Goal: Obtain resource: Download file/media

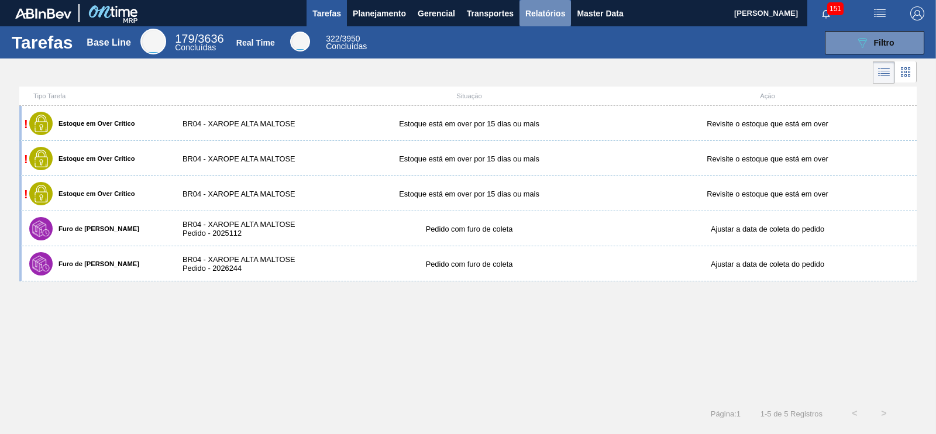
click at [536, 11] on span "Relatórios" at bounding box center [545, 13] width 40 height 14
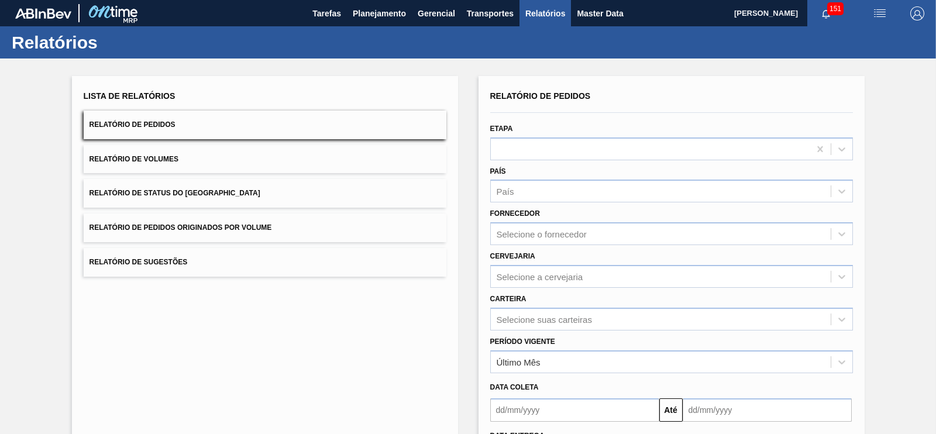
click at [281, 229] on button "Relatório de Pedidos Originados por Volume" at bounding box center [265, 227] width 363 height 29
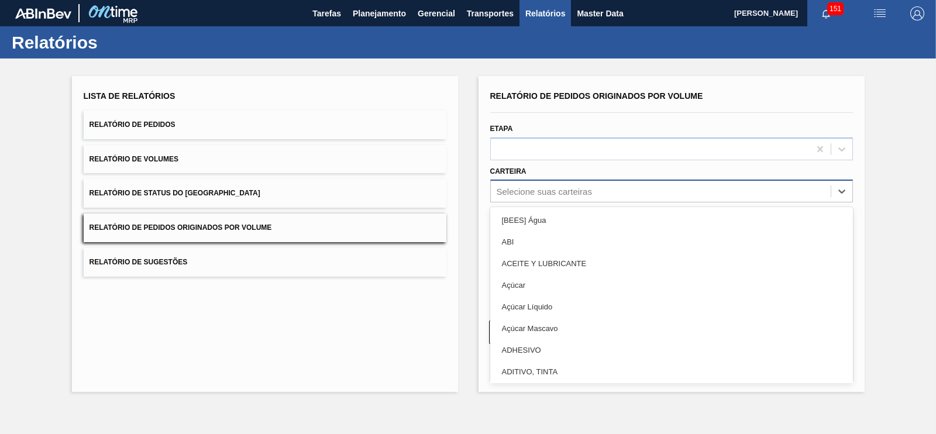
click at [526, 194] on div "Selecione suas carteiras" at bounding box center [544, 192] width 95 height 10
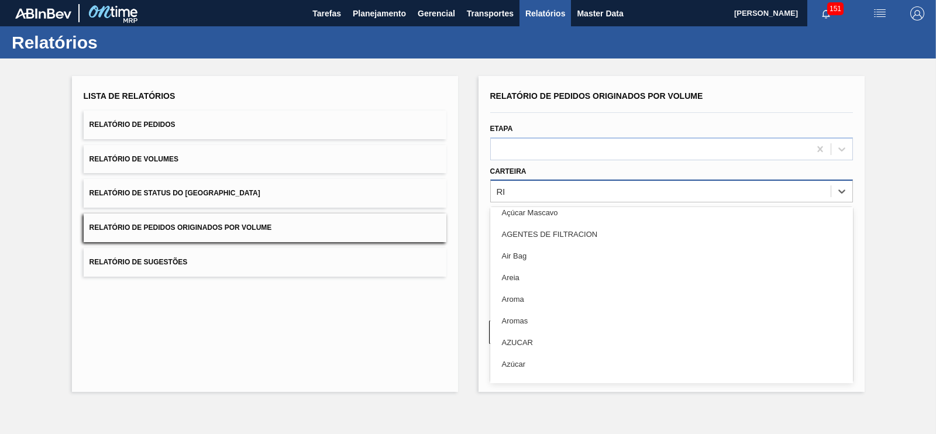
scroll to position [46, 0]
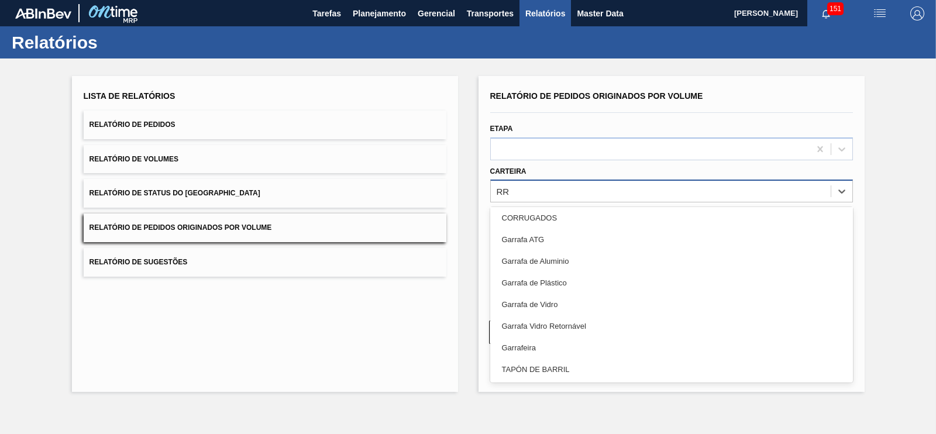
type input "R"
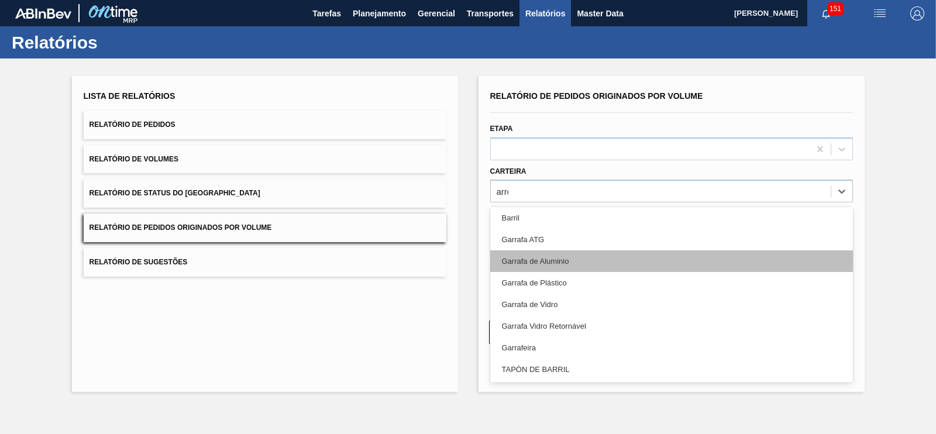
scroll to position [0, 0]
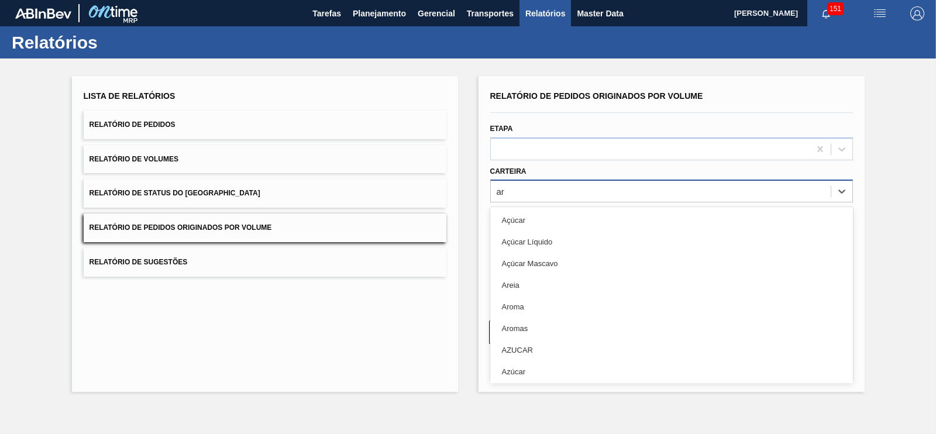
type input "a"
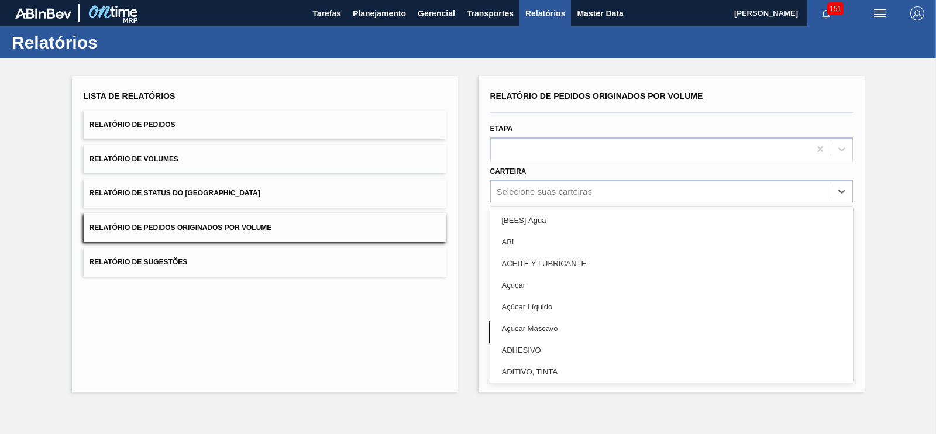
click at [845, 203] on div "Data coleta Até" at bounding box center [671, 226] width 372 height 49
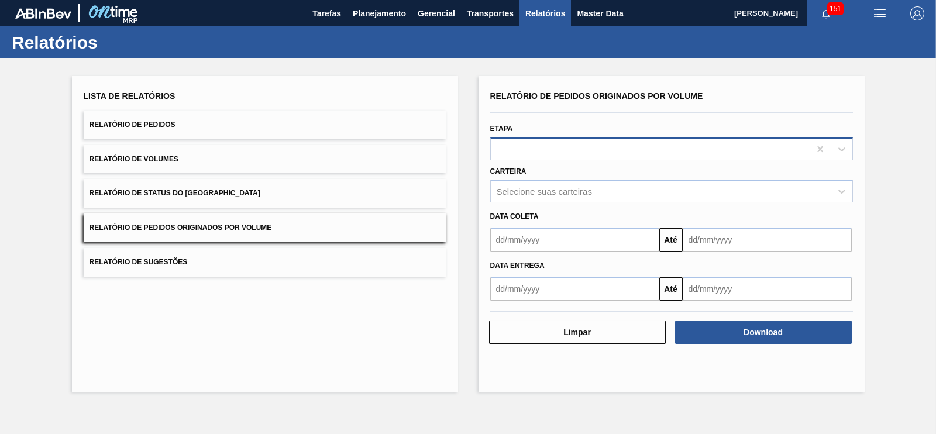
click at [549, 144] on div at bounding box center [650, 148] width 319 height 17
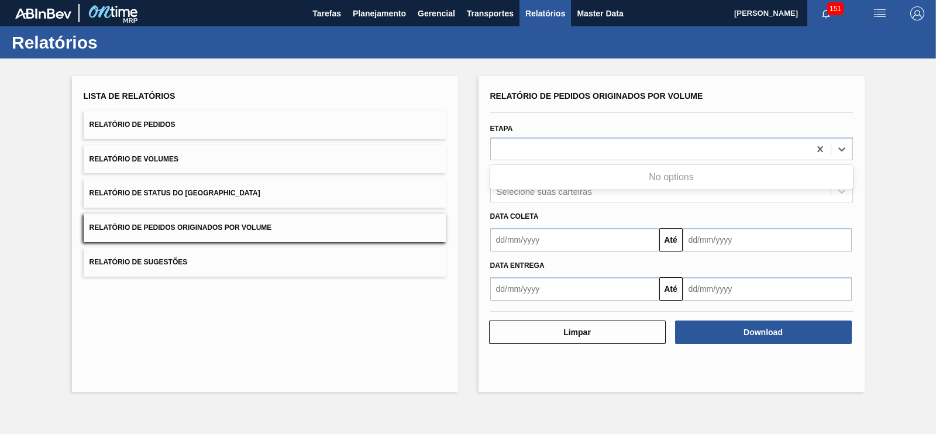
click at [912, 212] on div "Lista de Relatórios Relatório de Pedidos Relatório de Volumes Relatório de Stat…" at bounding box center [468, 232] width 936 height 348
click at [675, 187] on div "Selecione suas carteiras" at bounding box center [661, 191] width 340 height 17
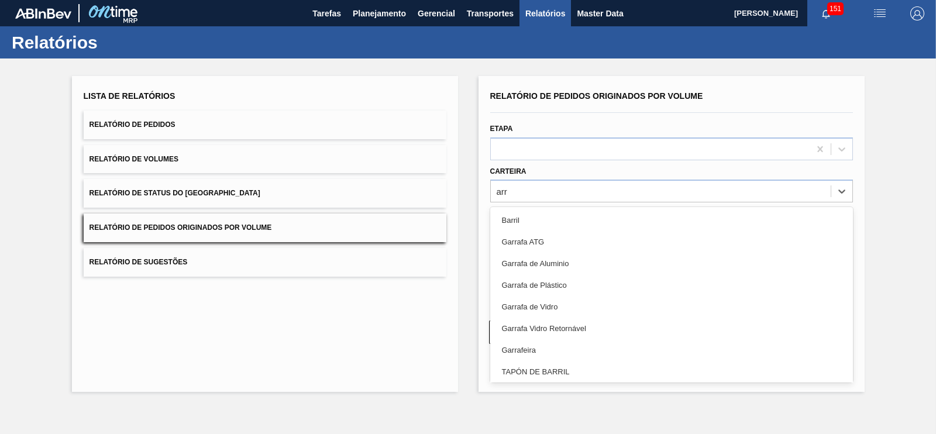
type input "arr"
click at [880, 232] on div "Lista de Relatórios Relatório de Pedidos Relatório de Volumes Relatório de Stat…" at bounding box center [468, 232] width 936 height 348
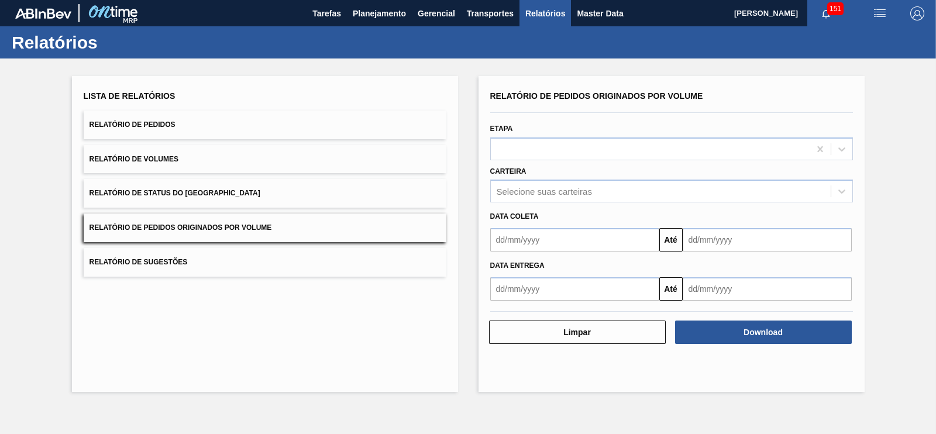
click at [191, 118] on button "Relatório de Pedidos" at bounding box center [265, 125] width 363 height 29
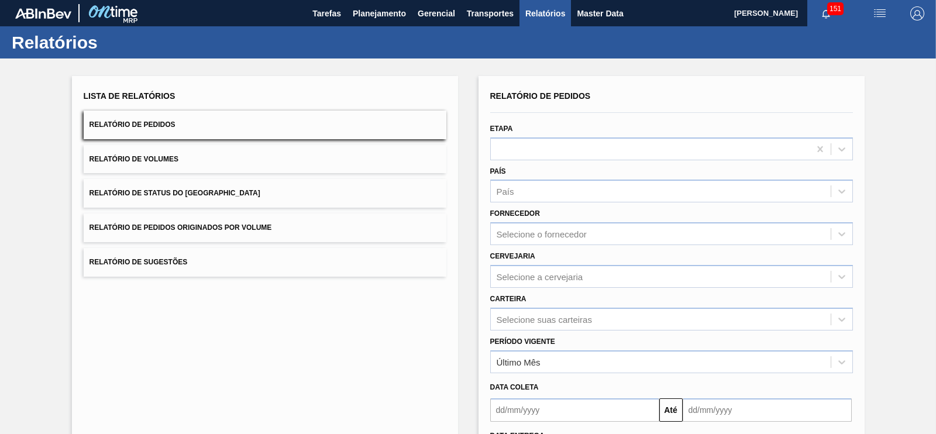
click at [302, 232] on button "Relatório de Pedidos Originados por Volume" at bounding box center [265, 227] width 363 height 29
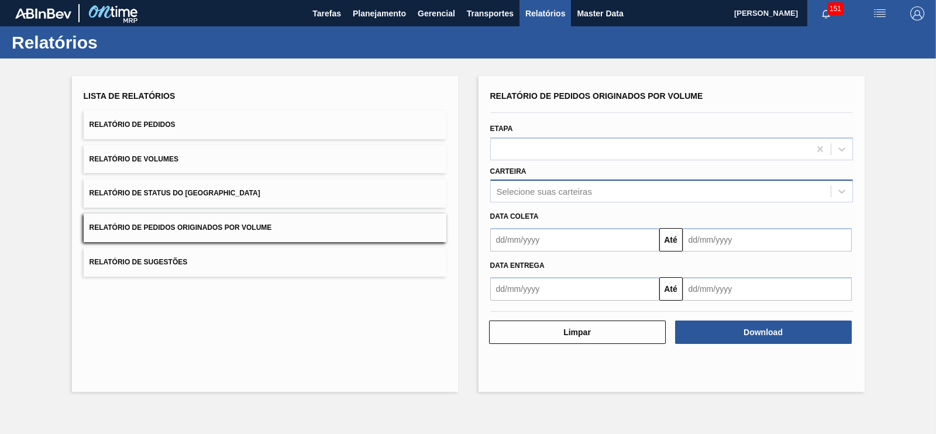
click at [516, 196] on div "Selecione suas carteiras" at bounding box center [661, 191] width 340 height 17
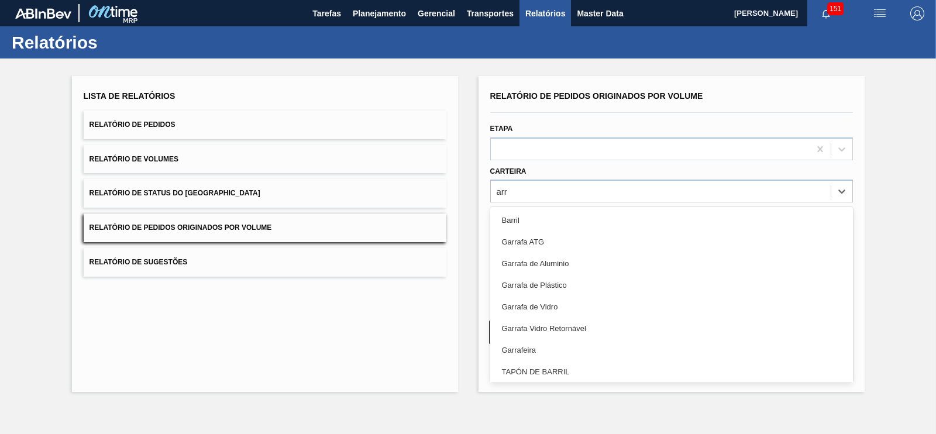
type input "arr"
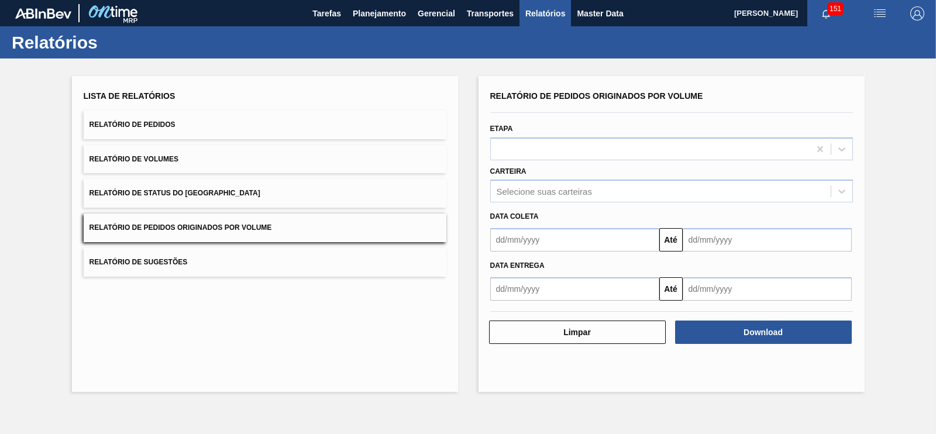
click at [935, 191] on div "Lista de Relatórios Relatório de Pedidos Relatório de Volumes Relatório de Stat…" at bounding box center [468, 232] width 936 height 348
click at [211, 127] on button "Relatório de Pedidos" at bounding box center [265, 125] width 363 height 29
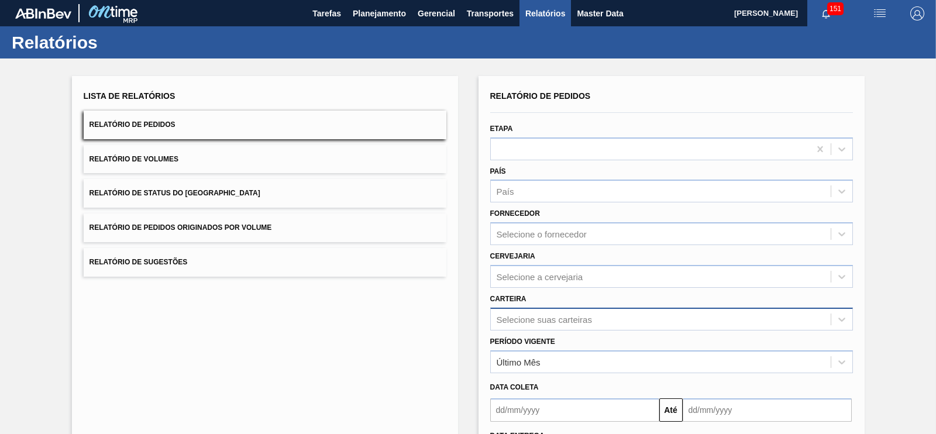
click at [549, 320] on div "Selecione suas carteiras" at bounding box center [671, 319] width 363 height 23
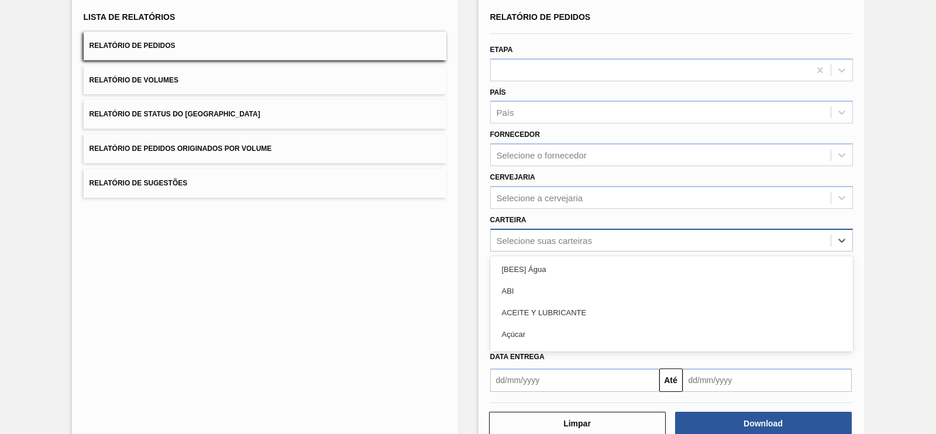
scroll to position [79, 0]
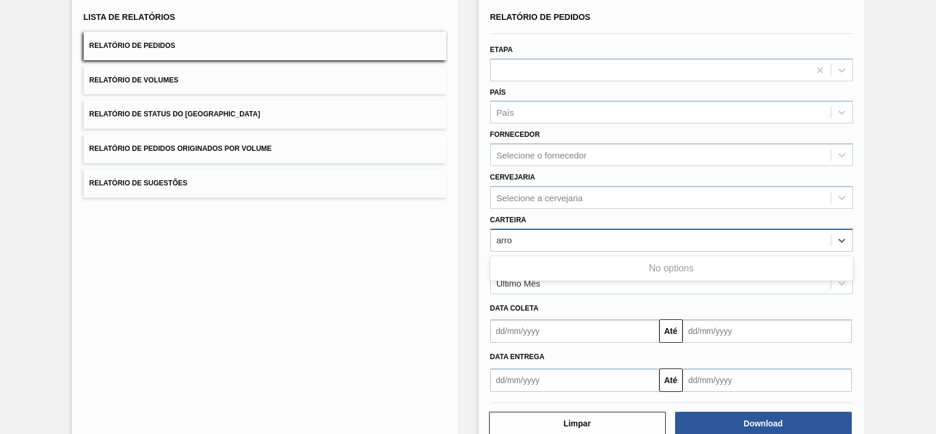
type input "arr"
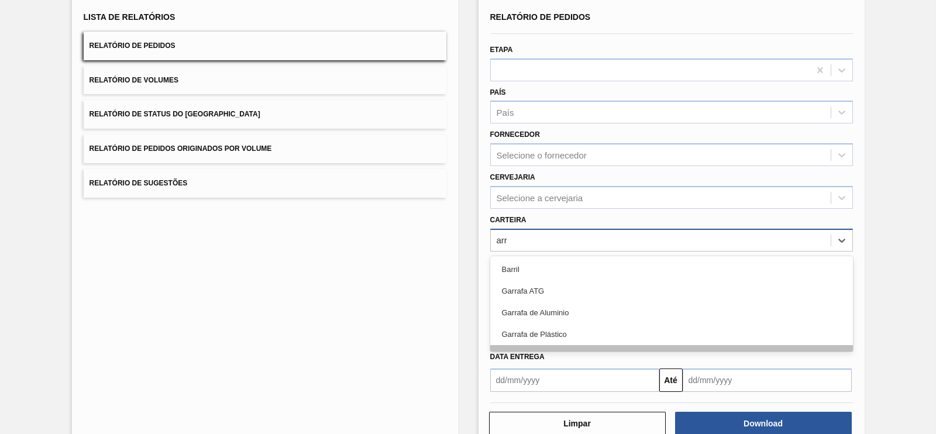
scroll to position [82, 0]
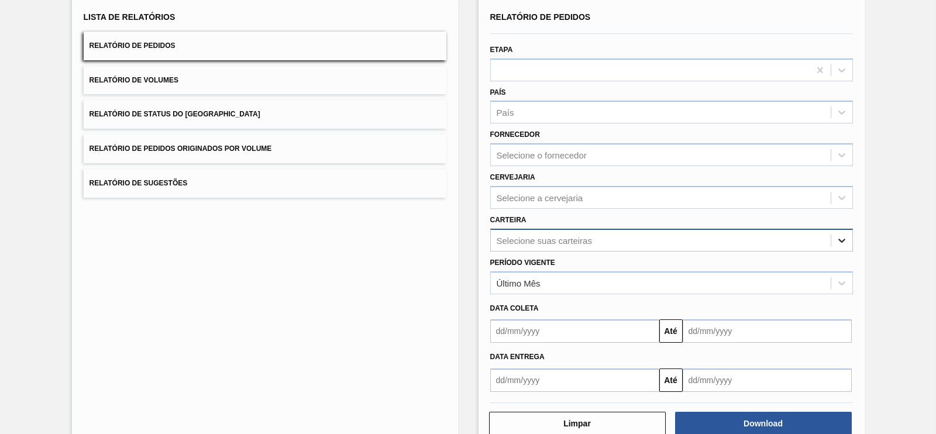
click at [832, 247] on div at bounding box center [841, 240] width 21 height 21
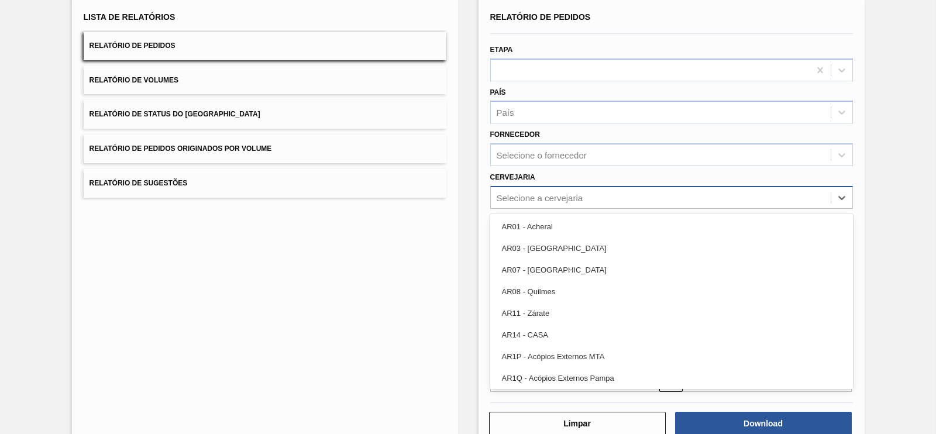
click at [538, 199] on div "Selecione a cervejaria" at bounding box center [540, 197] width 87 height 10
click at [887, 203] on div "Lista de Relatórios Relatório de Pedidos Relatório de Volumes Relatório de Stat…" at bounding box center [468, 221] width 936 height 483
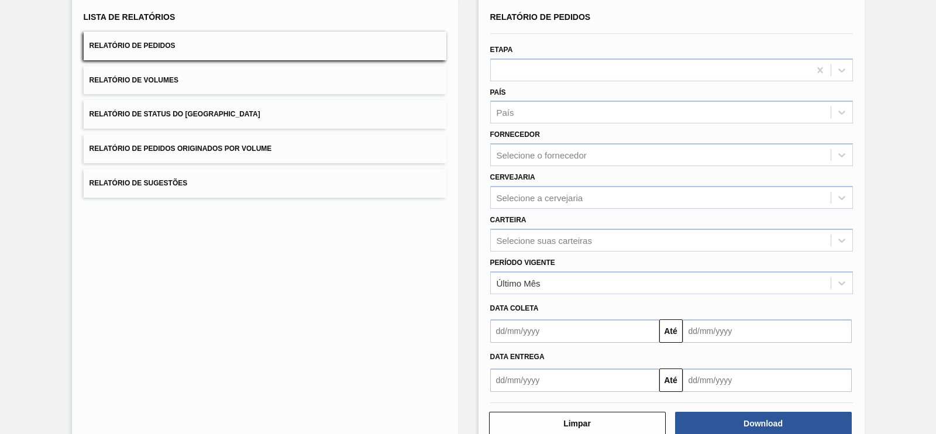
click at [577, 232] on div "Selecione suas carteiras" at bounding box center [661, 240] width 340 height 17
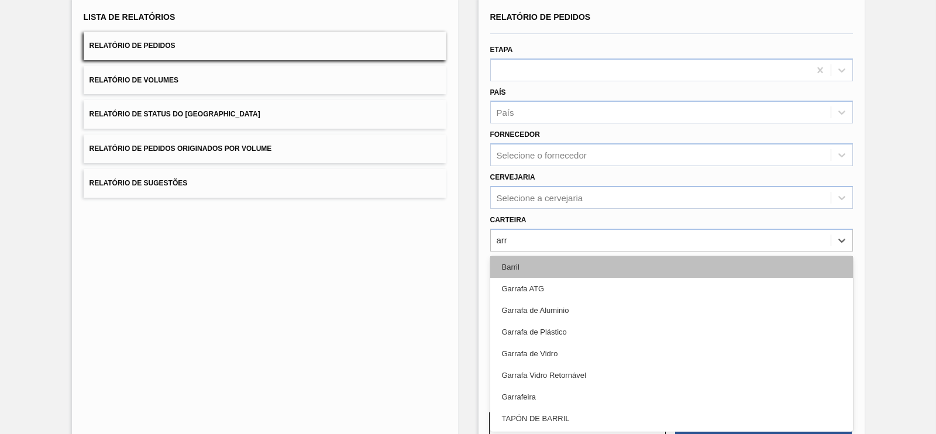
scroll to position [0, 0]
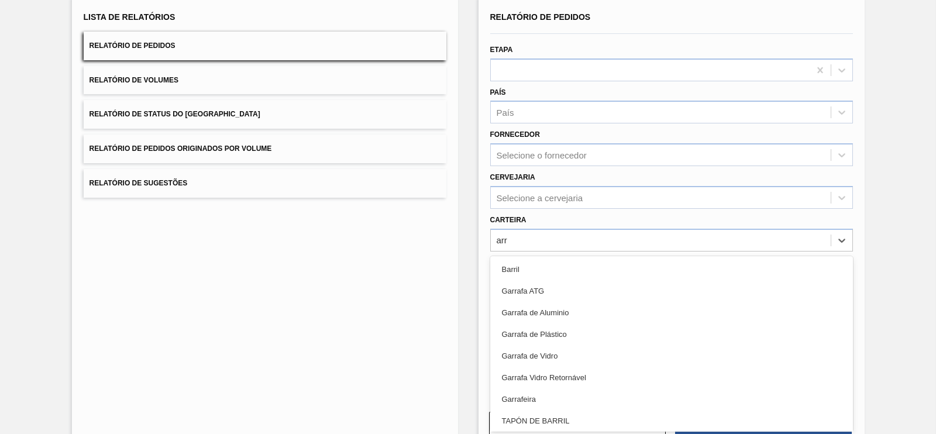
type input "arr"
drag, startPoint x: 875, startPoint y: 247, endPoint x: 805, endPoint y: 237, distance: 71.5
click at [875, 247] on div "Lista de Relatórios Relatório de Pedidos Relatório de Volumes Relatório de Stat…" at bounding box center [468, 221] width 936 height 483
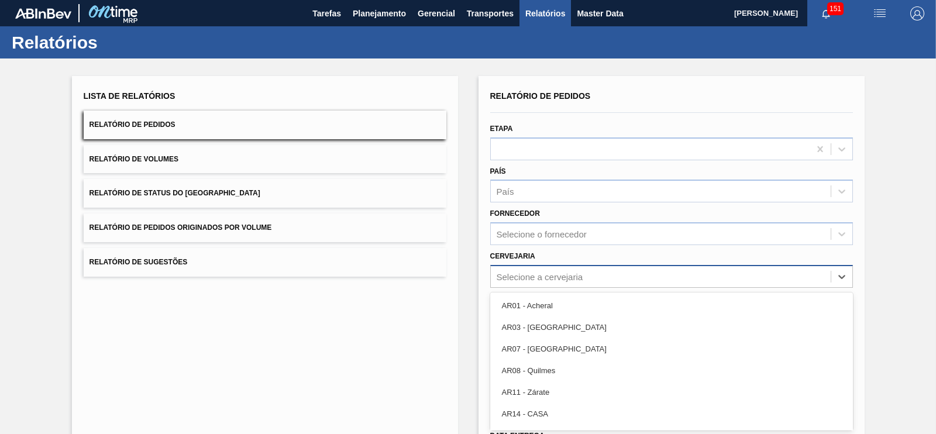
click at [546, 275] on div "option AR01 - Acheral focused, 1 of 92. 92 results available. Use Up and Down t…" at bounding box center [671, 276] width 363 height 23
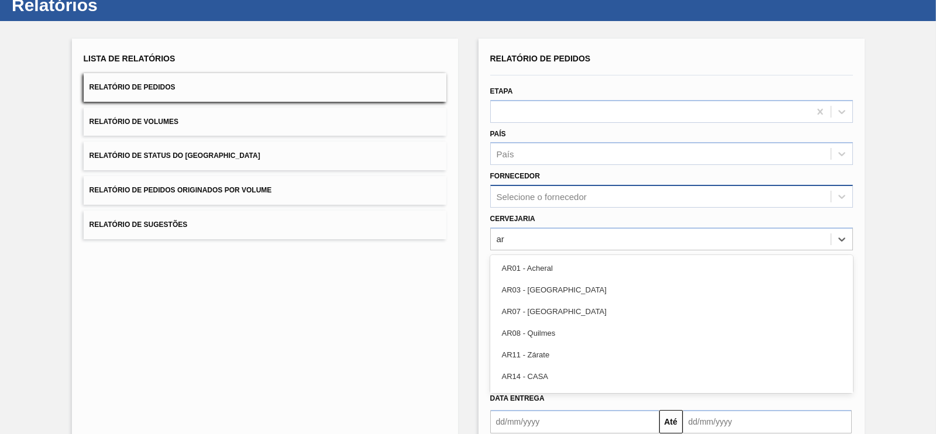
type input "ar"
drag, startPoint x: 550, startPoint y: 192, endPoint x: 573, endPoint y: 195, distance: 23.7
click at [550, 192] on div "Selecione o fornecedor" at bounding box center [542, 197] width 90 height 10
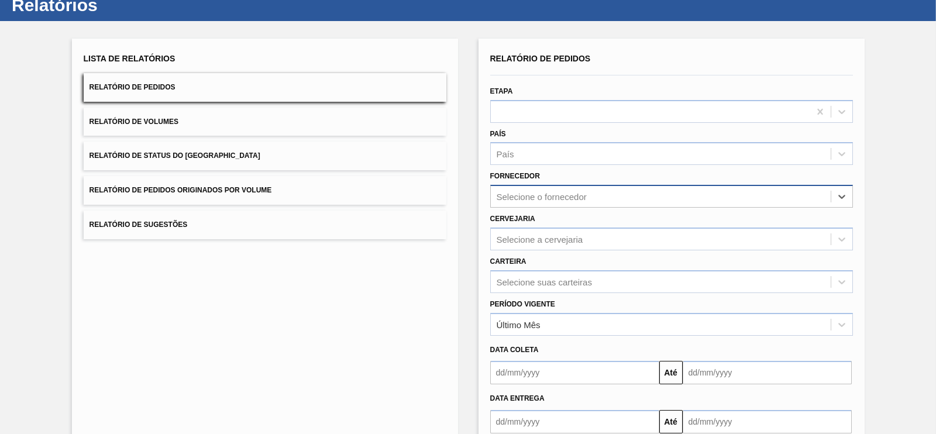
click at [558, 192] on div "Selecione o fornecedor" at bounding box center [542, 197] width 90 height 10
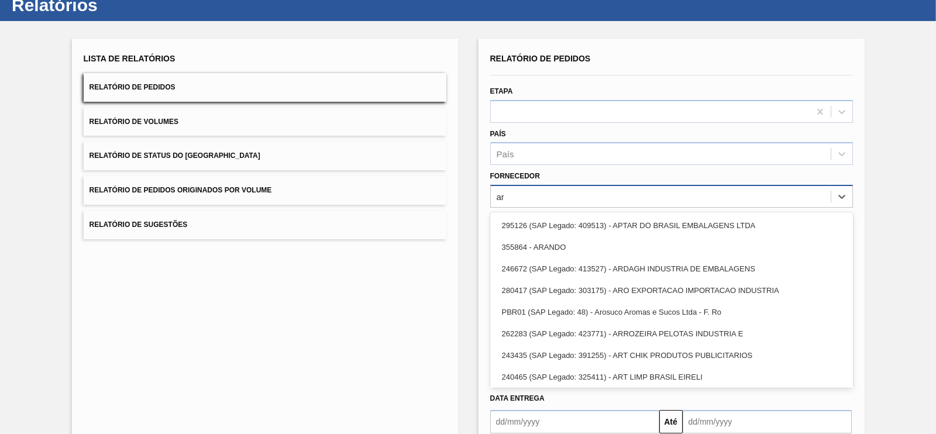
type input "a"
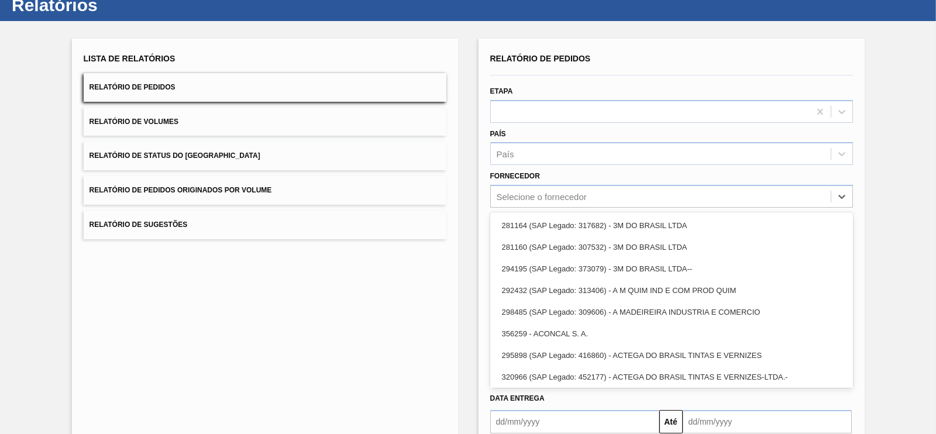
click at [874, 191] on div "Lista de Relatórios Relatório de Pedidos Relatório de Volumes Relatório de Stat…" at bounding box center [468, 262] width 936 height 483
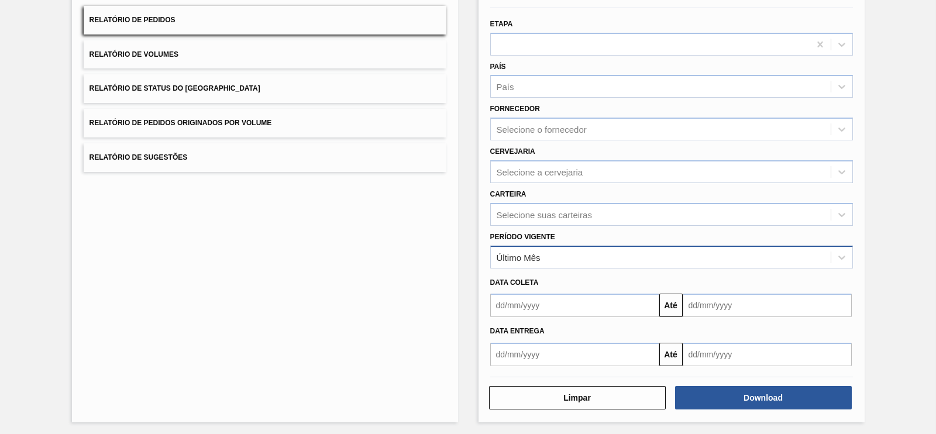
scroll to position [106, 0]
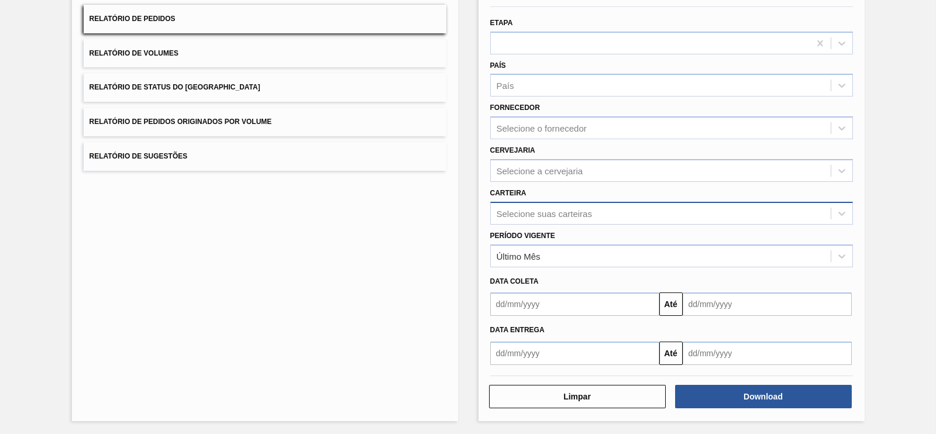
click at [535, 213] on div "Selecione suas carteiras" at bounding box center [544, 213] width 95 height 10
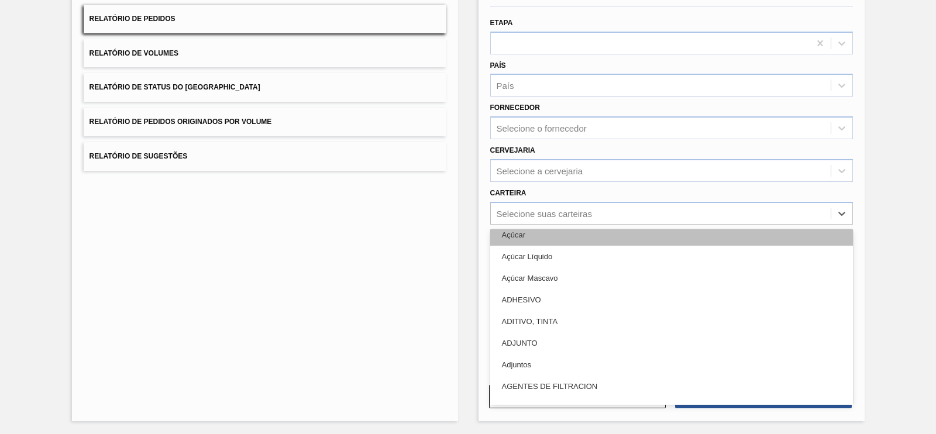
scroll to position [146, 0]
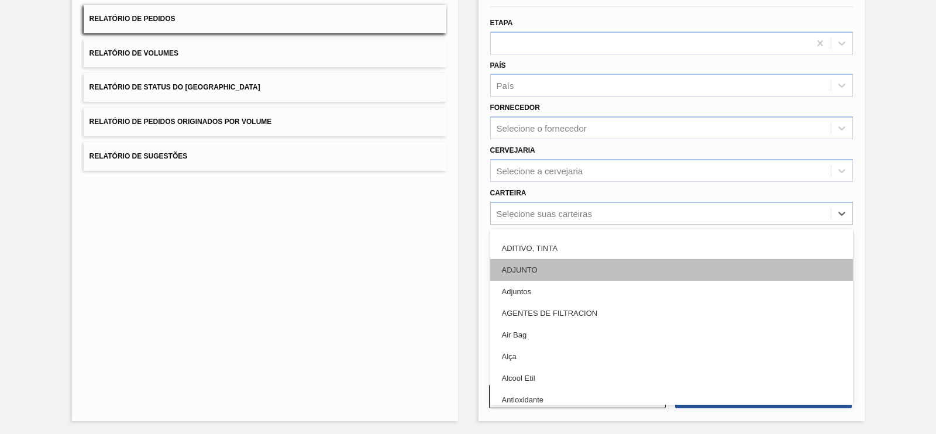
click at [529, 270] on div "ADJUNTO" at bounding box center [671, 270] width 363 height 22
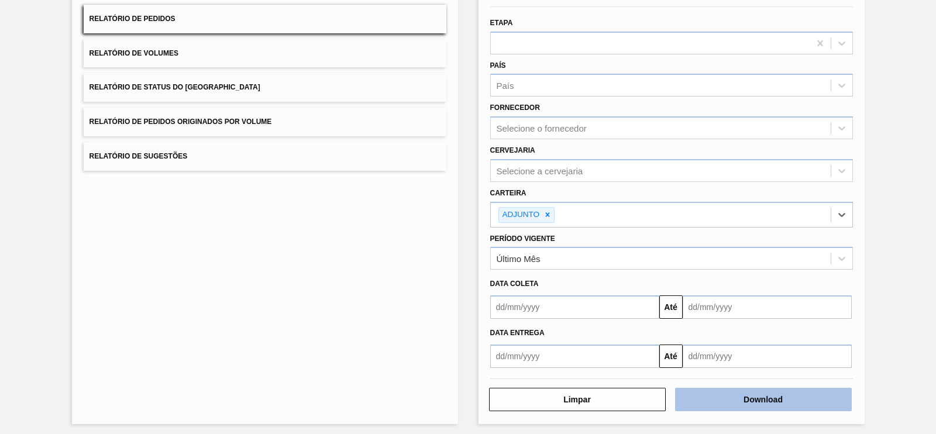
click at [746, 396] on button "Download" at bounding box center [763, 399] width 177 height 23
click at [704, 388] on button "Download" at bounding box center [763, 399] width 177 height 23
click at [728, 400] on button "Download" at bounding box center [763, 399] width 177 height 23
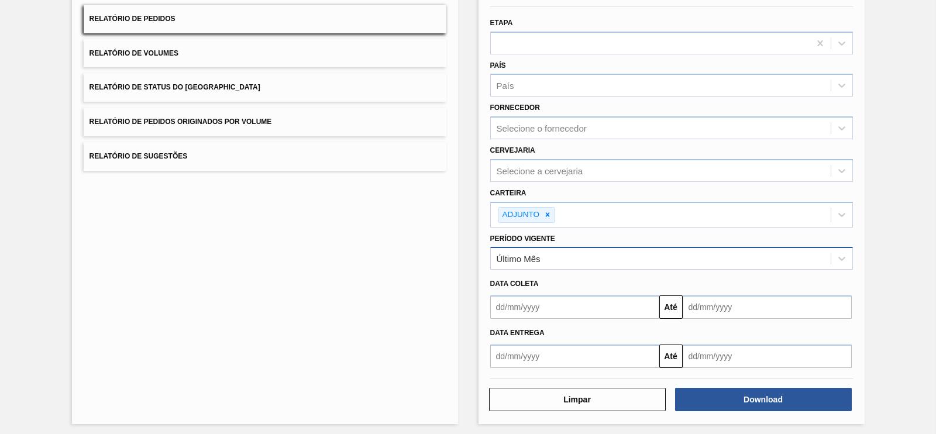
click at [546, 253] on div "Último Mês" at bounding box center [661, 258] width 340 height 17
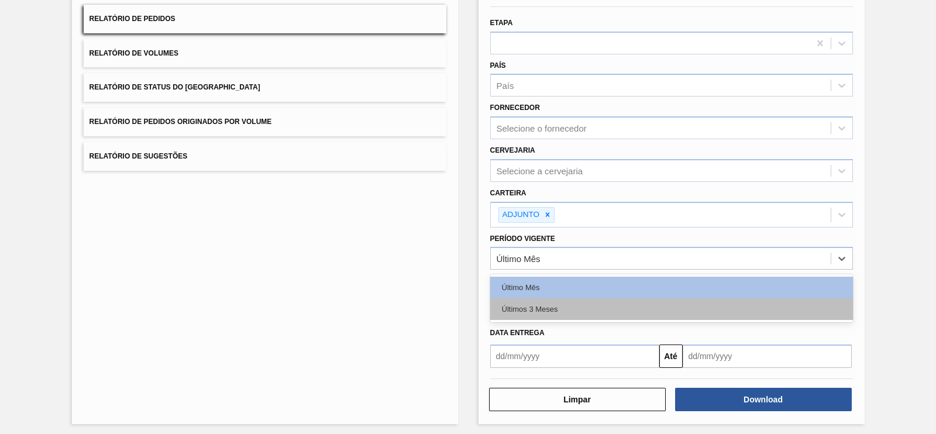
click at [539, 305] on div "Últimos 3 Meses" at bounding box center [671, 309] width 363 height 22
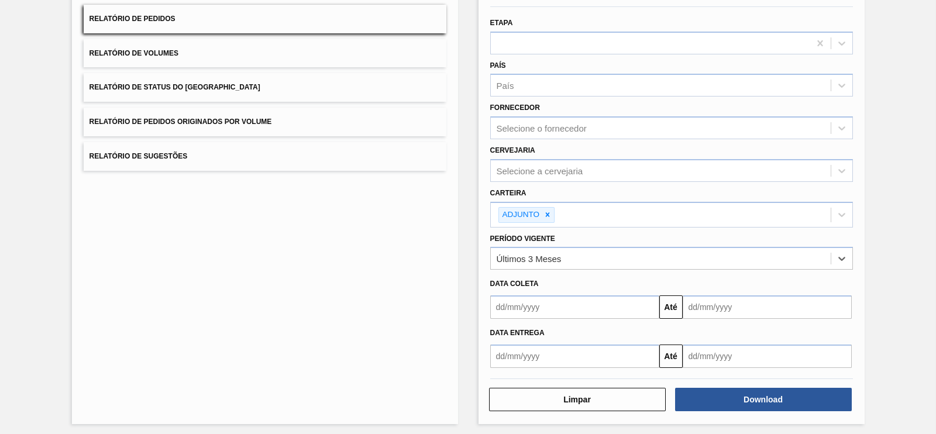
scroll to position [0, 0]
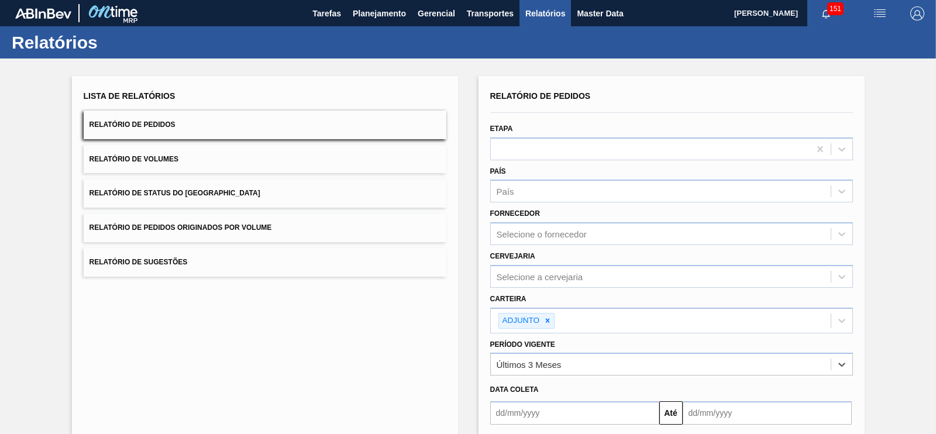
click at [299, 229] on button "Relatório de Pedidos Originados por Volume" at bounding box center [265, 227] width 363 height 29
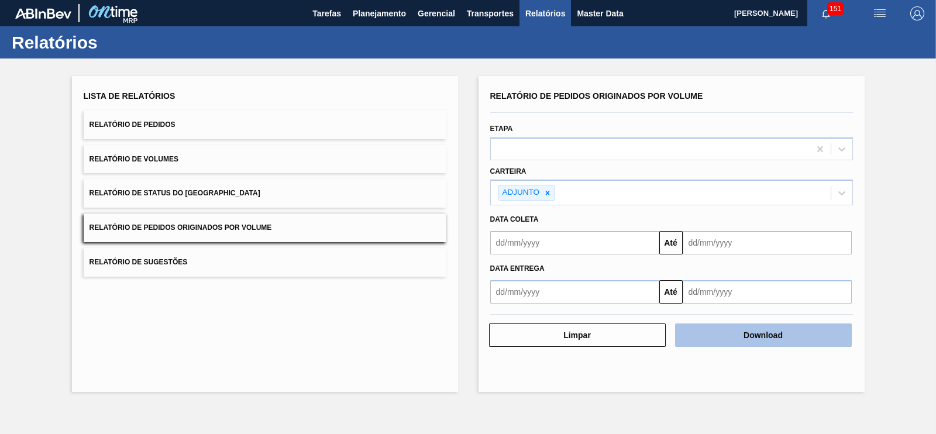
click at [749, 336] on button "Download" at bounding box center [763, 334] width 177 height 23
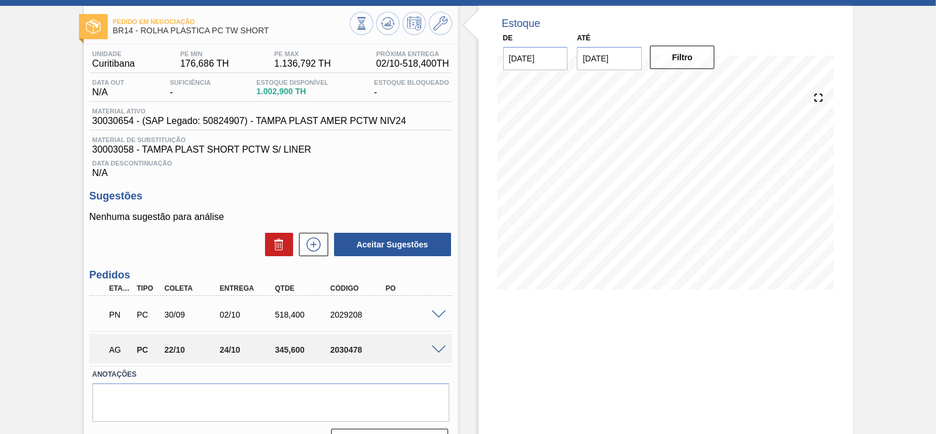
scroll to position [73, 0]
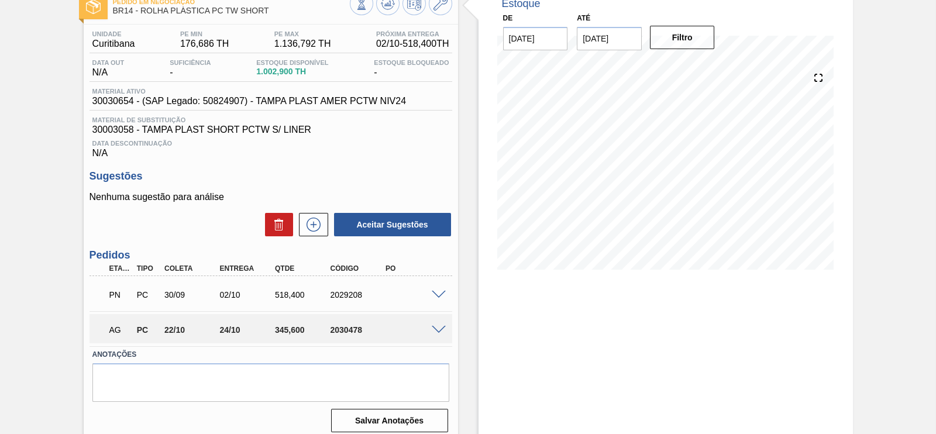
click at [442, 329] on span at bounding box center [439, 330] width 14 height 9
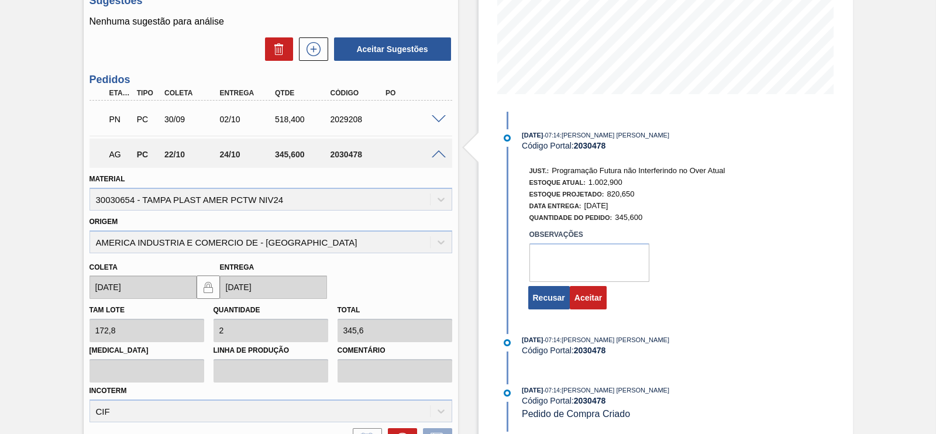
scroll to position [292, 0]
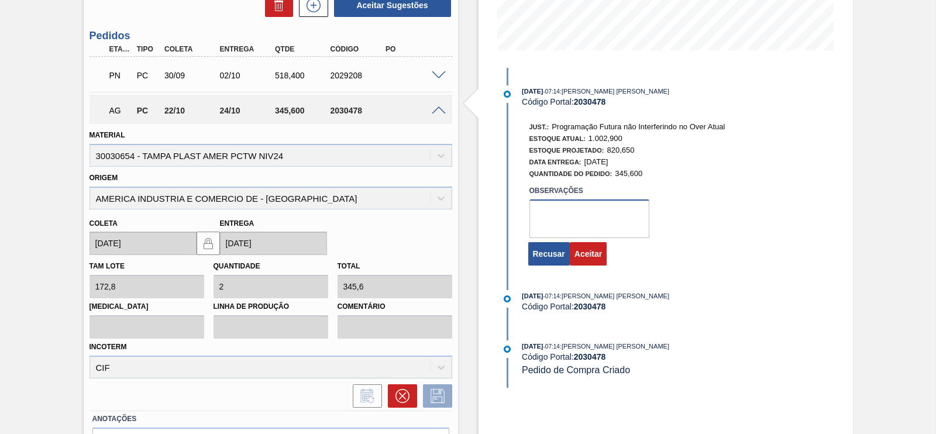
click at [546, 216] on textarea at bounding box center [589, 218] width 120 height 39
type textarea "OK"
click at [594, 258] on button "Aceitar" at bounding box center [588, 253] width 37 height 23
